Goal: Find specific page/section: Find specific page/section

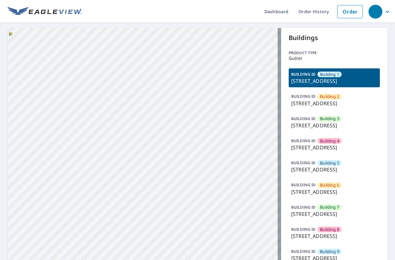
drag, startPoint x: 168, startPoint y: 182, endPoint x: 196, endPoint y: 70, distance: 116.1
drag, startPoint x: 198, startPoint y: 161, endPoint x: 200, endPoint y: 39, distance: 121.5
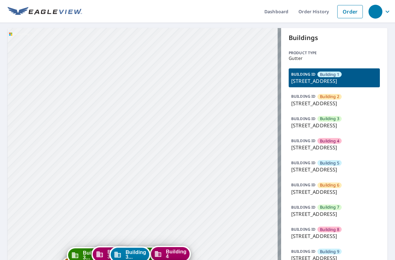
drag, startPoint x: 198, startPoint y: 68, endPoint x: 208, endPoint y: 99, distance: 32.7
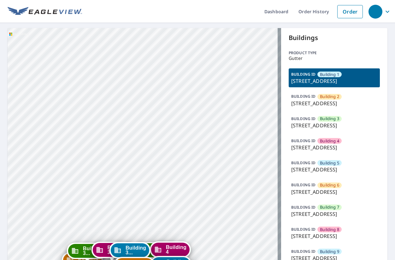
drag, startPoint x: 204, startPoint y: 153, endPoint x: 205, endPoint y: 89, distance: 63.8
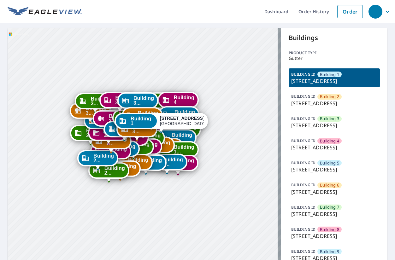
drag, startPoint x: 208, startPoint y: 96, endPoint x: 211, endPoint y: 78, distance: 18.3
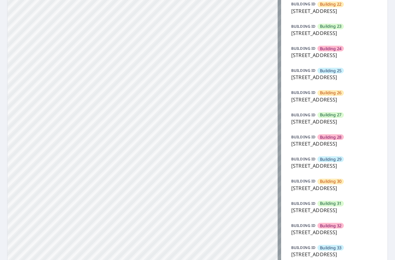
scroll to position [537, 0]
click at [328, 58] on p "7627 East 37th Street North, Wichita, KS, 67226" at bounding box center [334, 55] width 86 height 8
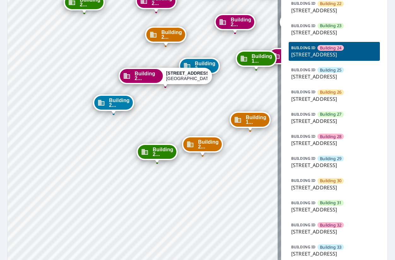
drag, startPoint x: 182, startPoint y: 78, endPoint x: 161, endPoint y: 114, distance: 41.3
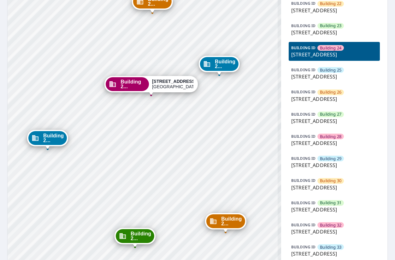
drag, startPoint x: 183, startPoint y: 111, endPoint x: 191, endPoint y: 134, distance: 25.0
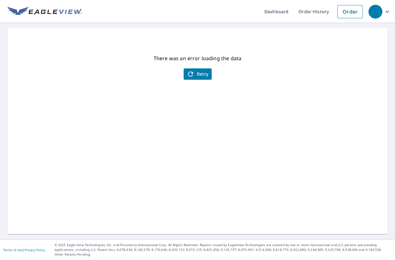
click at [193, 76] on span "Retry" at bounding box center [198, 74] width 22 height 8
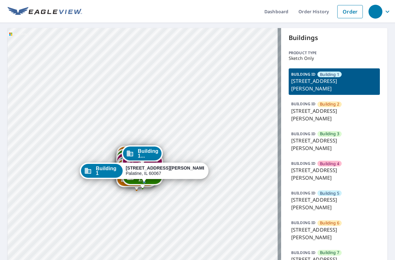
drag, startPoint x: 179, startPoint y: 182, endPoint x: 181, endPoint y: 146, distance: 36.7
click at [181, 146] on div "Building 2 42 North Smith Street Palatine, IL 60067 Building 3 42 North Smith S…" at bounding box center [145, 242] width 274 height 429
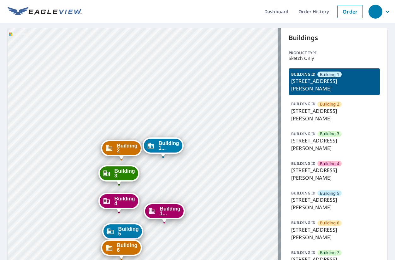
drag, startPoint x: 196, startPoint y: 185, endPoint x: 198, endPoint y: 167, distance: 18.7
click at [198, 167] on div "Building 2 42 North Smith Street Palatine, IL 60067 Building 3 42 North Smith S…" at bounding box center [145, 242] width 274 height 429
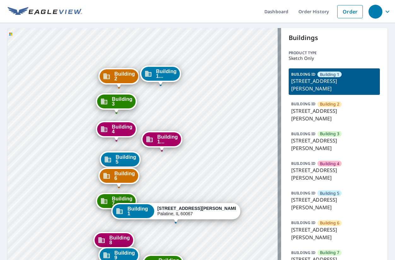
drag, startPoint x: 212, startPoint y: 205, endPoint x: 210, endPoint y: 133, distance: 72.0
click at [210, 133] on div "Building 2 42 North Smith Street Palatine, IL 60067 Building 3 42 North Smith S…" at bounding box center [145, 242] width 274 height 429
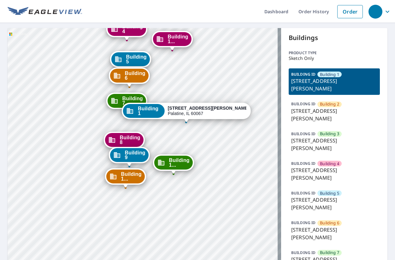
drag, startPoint x: 196, startPoint y: 138, endPoint x: 203, endPoint y: 94, distance: 44.2
click at [203, 94] on div "Building 2 42 North Smith Street Palatine, IL 60067 Building 3 42 North Smith S…" at bounding box center [145, 242] width 274 height 429
